Goal: Information Seeking & Learning: Learn about a topic

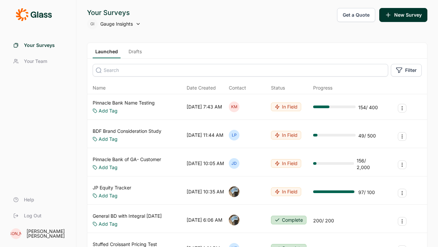
click at [143, 101] on link "Pinnacle Bank Name Testing" at bounding box center [124, 102] width 62 height 7
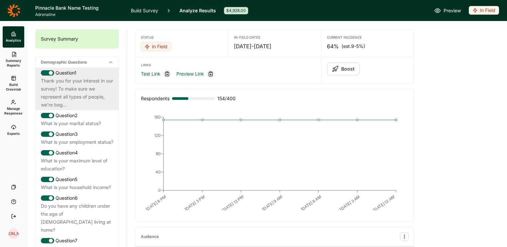
click at [79, 102] on div "Thank you for your interest in our survey! To make sure we represent all types …" at bounding box center [77, 93] width 72 height 32
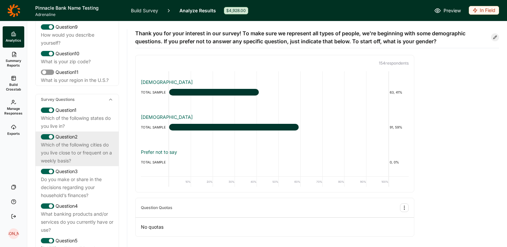
click at [78, 141] on div "Which of the following cities do you live close to or frequent on a weekly basi…" at bounding box center [77, 153] width 72 height 24
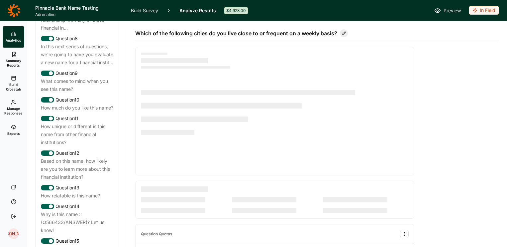
scroll to position [691, 0]
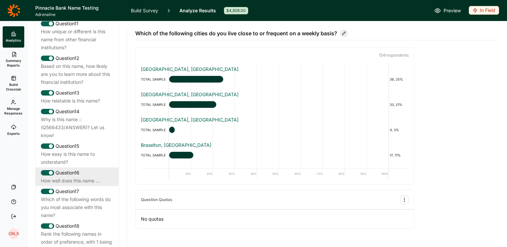
click at [64, 169] on div "Question 16" at bounding box center [77, 173] width 72 height 8
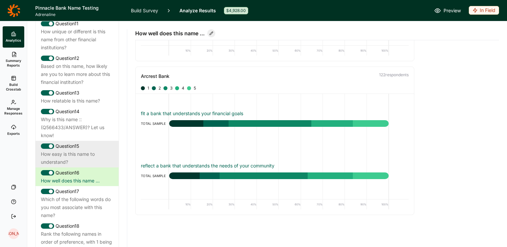
click at [76, 141] on div "Question 15 How easy is this name to understand?" at bounding box center [77, 154] width 83 height 27
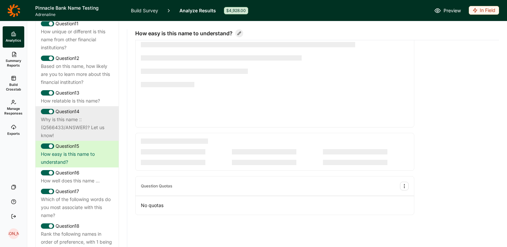
click at [77, 115] on div "Why is this name ::(Q566433/ANSWER)? Let us know!" at bounding box center [77, 127] width 72 height 24
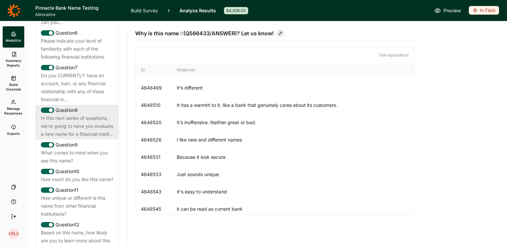
scroll to position [537, 0]
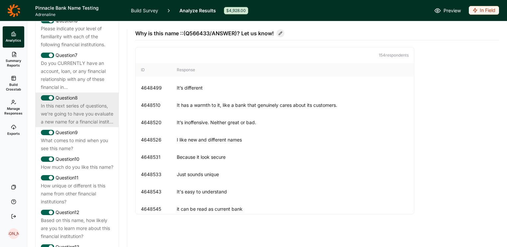
click at [83, 102] on div "In this next series of questions, we're going to have you evaluate a new name f…" at bounding box center [77, 114] width 72 height 24
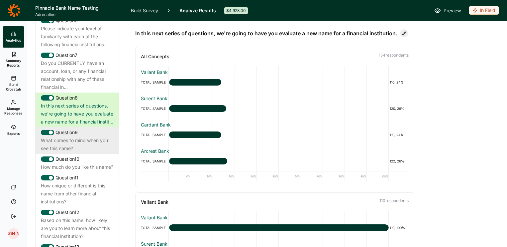
click at [76, 136] on div "What comes to mind when you see this name?" at bounding box center [77, 144] width 72 height 16
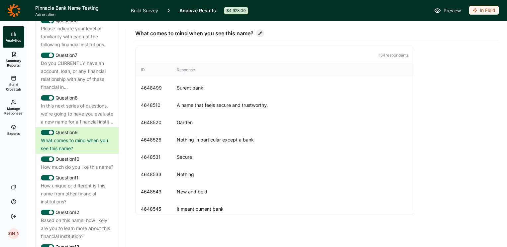
click at [19, 85] on span "Build Crosstab" at bounding box center [13, 86] width 16 height 9
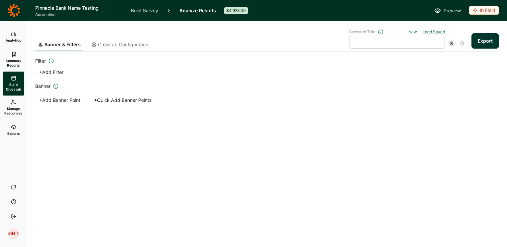
click at [437, 30] on link "Load Saved" at bounding box center [434, 31] width 22 height 5
click at [132, 102] on button "+ Quick Add Banner Points" at bounding box center [122, 99] width 65 height 9
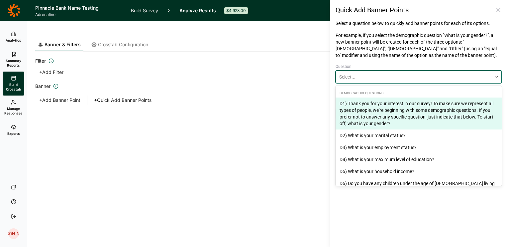
click at [356, 75] on div at bounding box center [414, 77] width 150 height 8
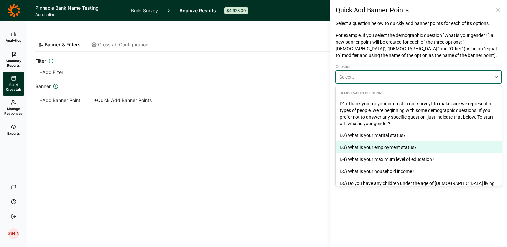
click at [403, 148] on div "D3) What is your employment status?" at bounding box center [419, 147] width 166 height 12
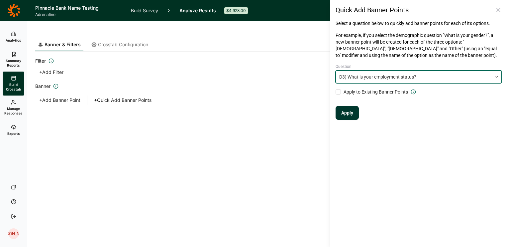
click at [343, 115] on button "Apply" at bounding box center [347, 113] width 23 height 14
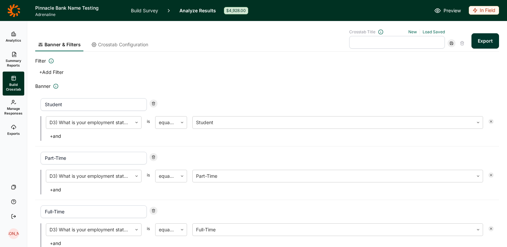
click at [113, 46] on span "Crosstab Configuration" at bounding box center [123, 44] width 50 height 7
